Goal: Task Accomplishment & Management: Complete application form

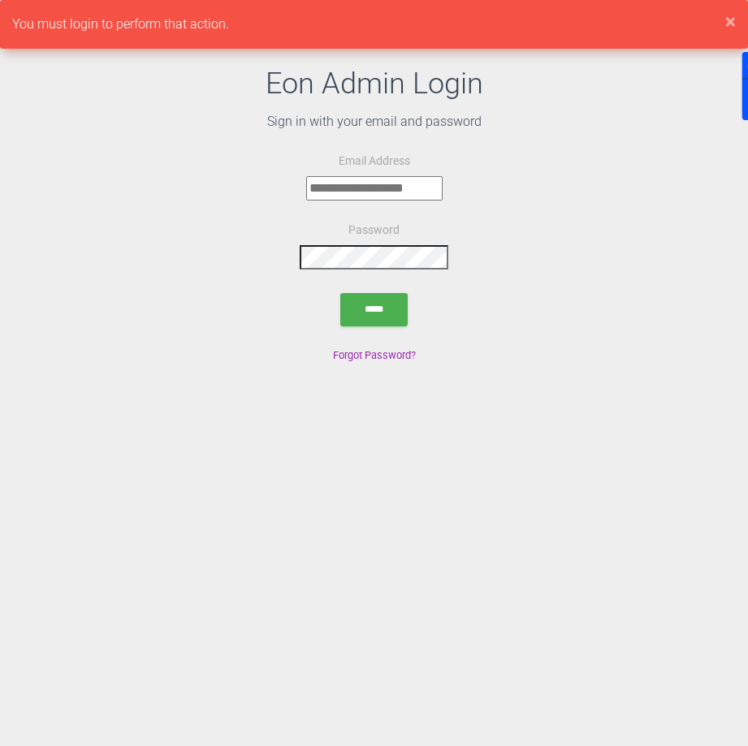
click at [201, 66] on h2 "Eon Admin Login" at bounding box center [374, 84] width 748 height 44
click at [361, 184] on input "email" at bounding box center [374, 188] width 136 height 24
